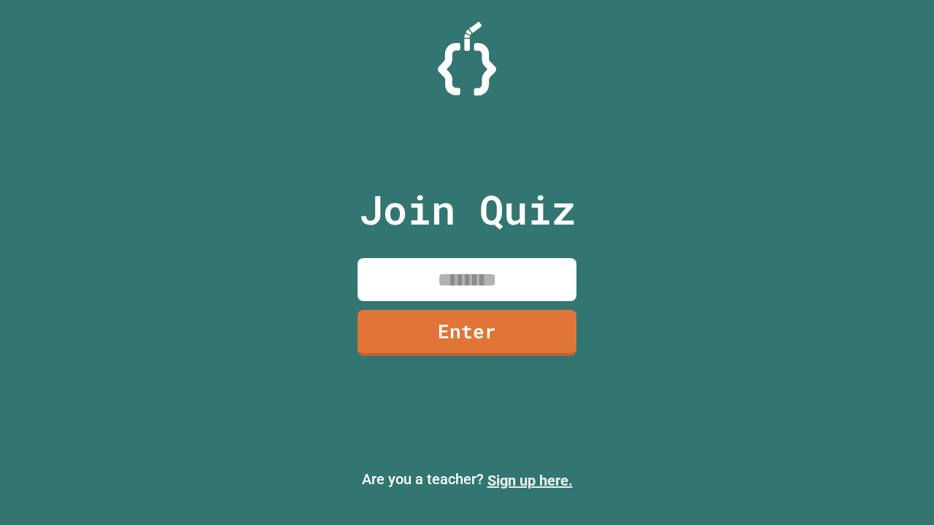
click at [529, 481] on link "Sign up here." at bounding box center [529, 481] width 85 height 18
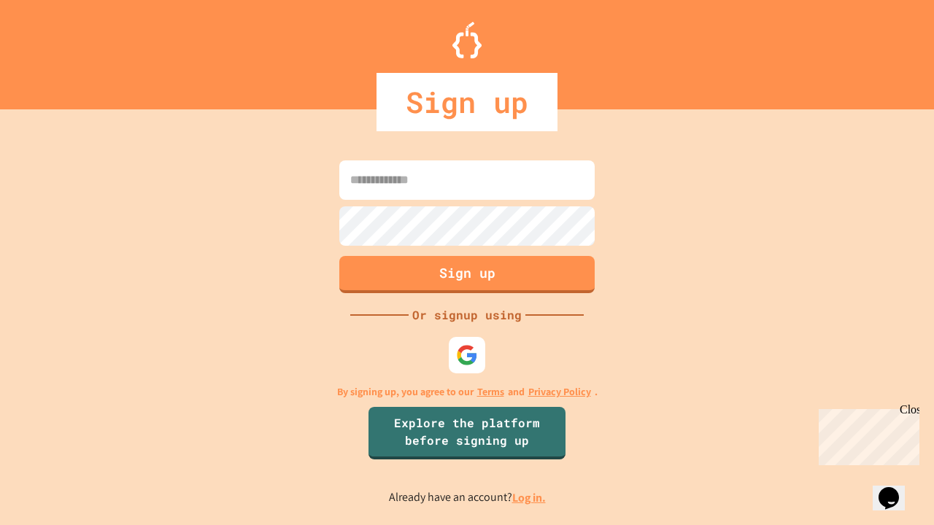
click at [529, 497] on link "Log in." at bounding box center [529, 497] width 34 height 15
